Goal: Task Accomplishment & Management: Use online tool/utility

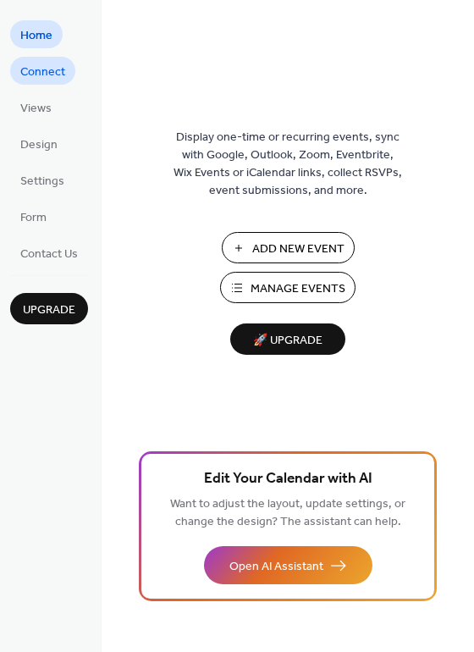
click at [12, 69] on link "Connect" at bounding box center [42, 71] width 65 height 28
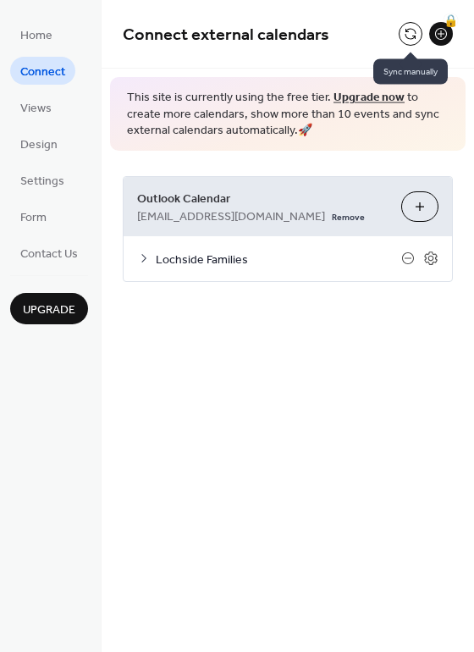
click at [411, 37] on button at bounding box center [411, 34] width 24 height 24
click at [409, 29] on button at bounding box center [411, 34] width 24 height 24
click at [413, 37] on button at bounding box center [411, 34] width 24 height 24
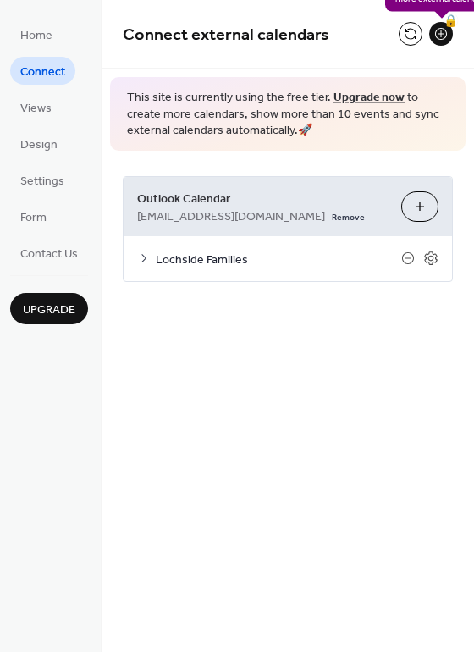
click at [446, 30] on div "🔒" at bounding box center [441, 34] width 24 height 24
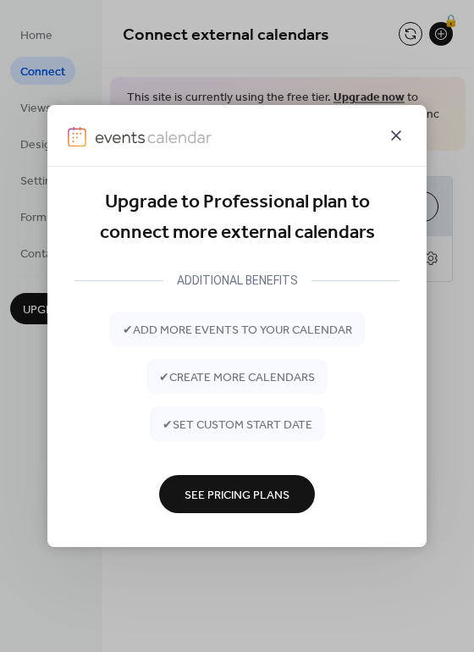
click at [391, 139] on icon at bounding box center [396, 135] width 20 height 20
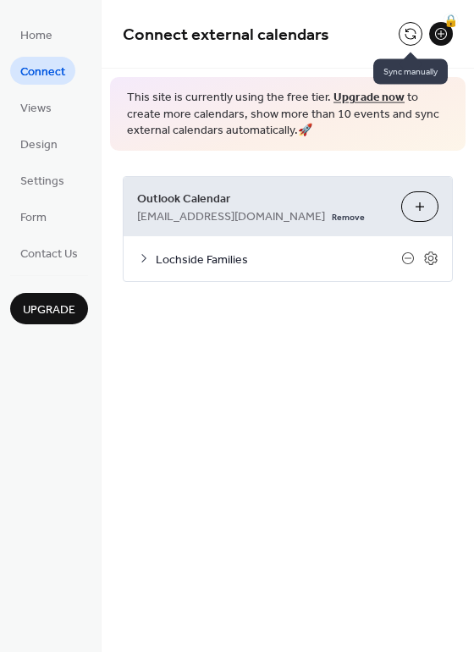
click at [403, 33] on button at bounding box center [411, 34] width 24 height 24
click at [430, 258] on icon at bounding box center [431, 258] width 15 height 15
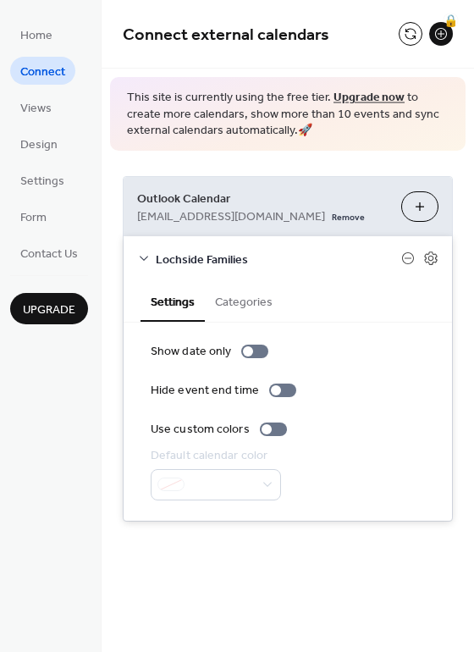
click at [248, 306] on button "Categories" at bounding box center [244, 300] width 78 height 39
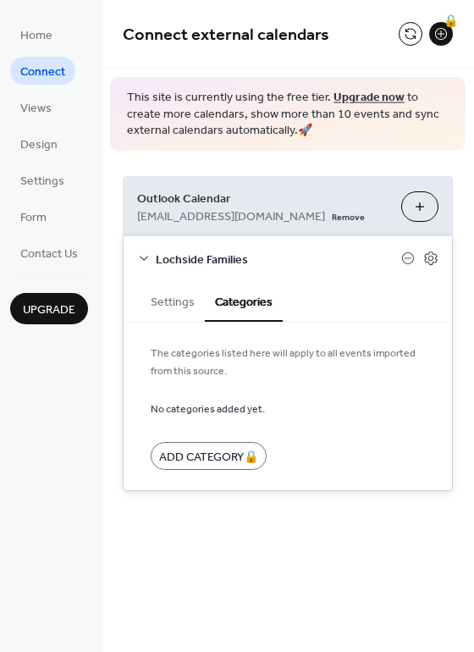
click at [169, 288] on button "Settings" at bounding box center [173, 300] width 64 height 39
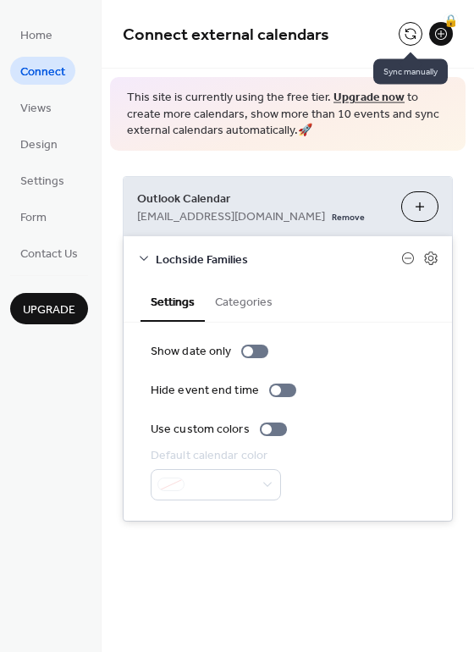
click at [411, 36] on button at bounding box center [411, 34] width 24 height 24
click at [408, 29] on button at bounding box center [411, 34] width 24 height 24
click at [262, 206] on span "Outlook Calendar" at bounding box center [262, 199] width 251 height 18
click at [427, 208] on button "Choose Calendars" at bounding box center [420, 206] width 37 height 30
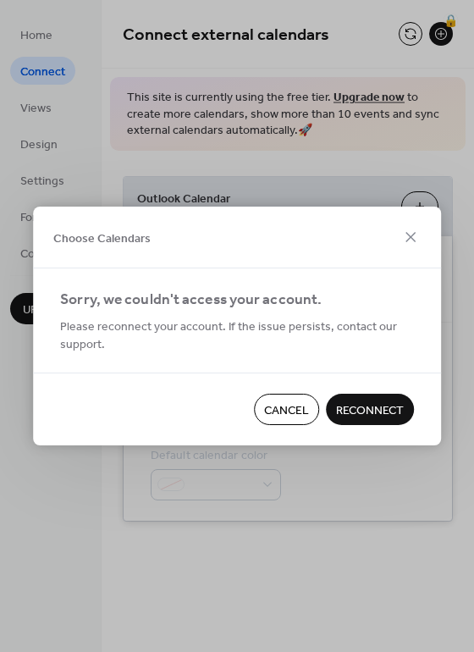
click at [392, 413] on span "Reconnect" at bounding box center [370, 411] width 68 height 18
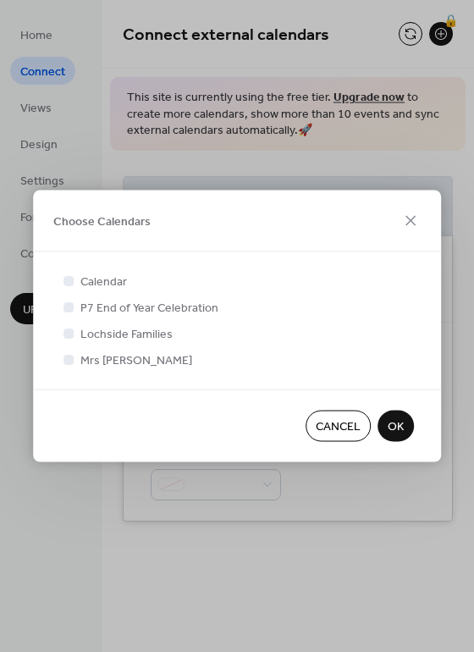
click at [401, 428] on span "OK" at bounding box center [396, 427] width 16 height 18
